Goal: Book appointment/travel/reservation

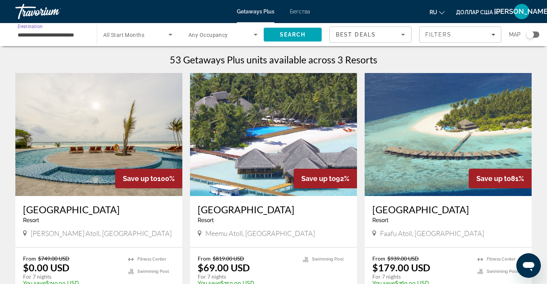
click at [68, 33] on input "**********" at bounding box center [52, 34] width 69 height 9
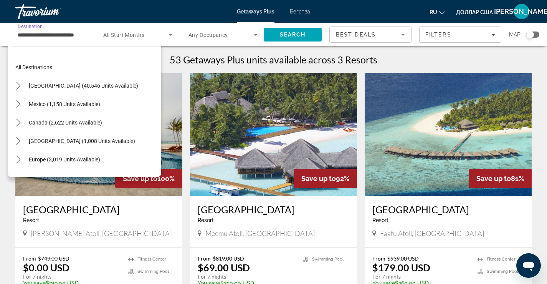
scroll to position [248, 0]
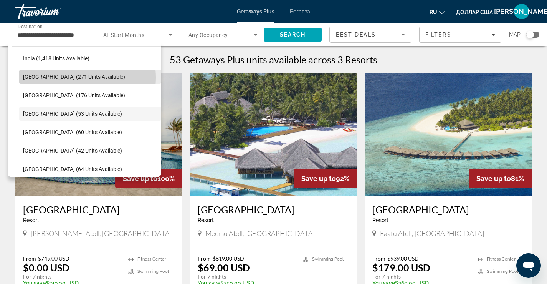
click at [70, 77] on span "[GEOGRAPHIC_DATA] (271 units available)" at bounding box center [74, 77] width 102 height 6
type input "**********"
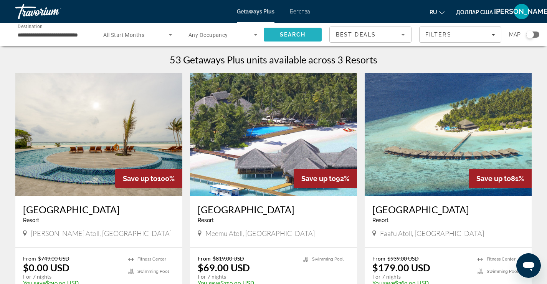
click at [300, 32] on span "Search" at bounding box center [293, 34] width 26 height 6
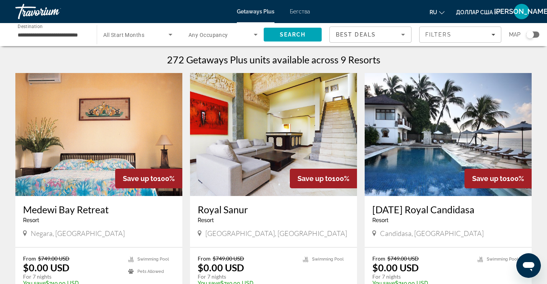
scroll to position [38, 0]
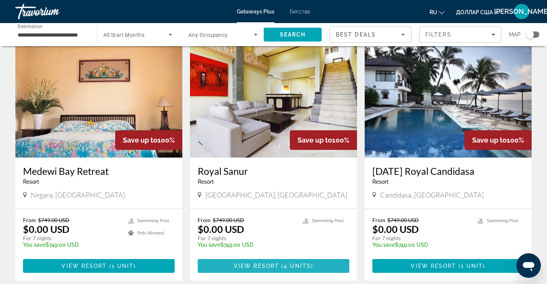
click at [268, 265] on span "View Resort" at bounding box center [256, 265] width 45 height 6
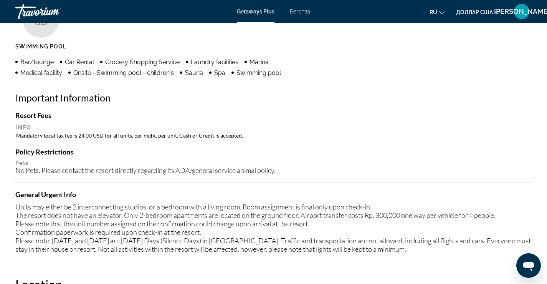
scroll to position [691, 0]
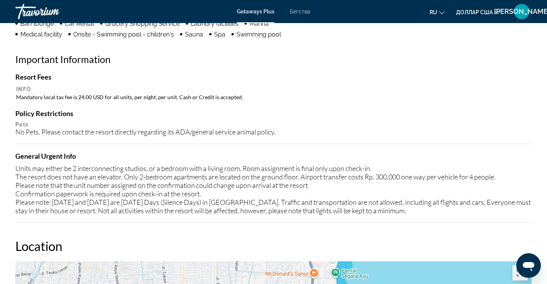
drag, startPoint x: 16, startPoint y: 168, endPoint x: 464, endPoint y: 211, distance: 450.2
click at [464, 211] on div "Units may either be 2 interconnecting studios, or a bedroom with a living room.…" at bounding box center [273, 189] width 516 height 51
copy div "Units may either be 2 interconnecting studios, or a bedroom with a living room.…"
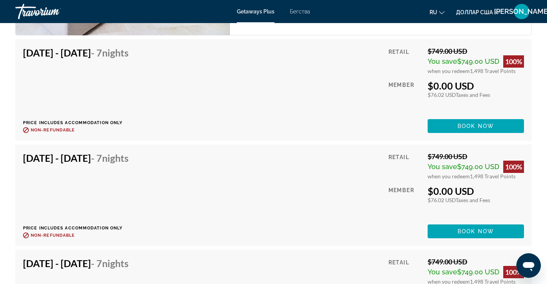
scroll to position [1343, 0]
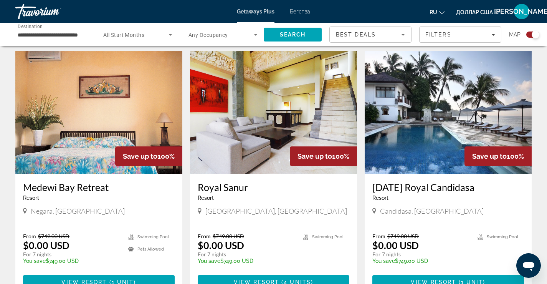
scroll to position [269, 0]
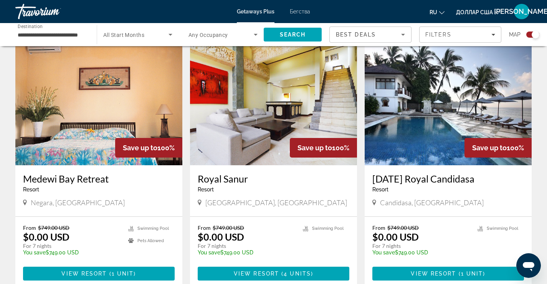
click at [431, 113] on img "Основное содержание" at bounding box center [447, 103] width 167 height 123
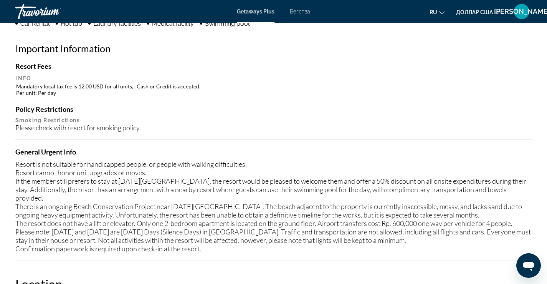
scroll to position [499, 0]
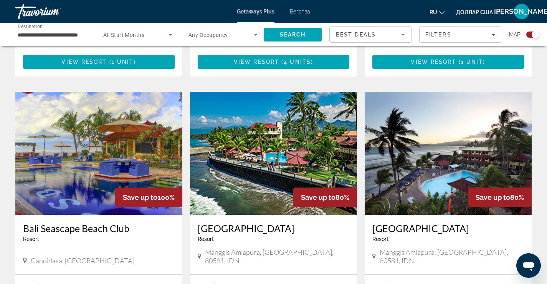
scroll to position [384, 0]
